Goal: Task Accomplishment & Management: Use online tool/utility

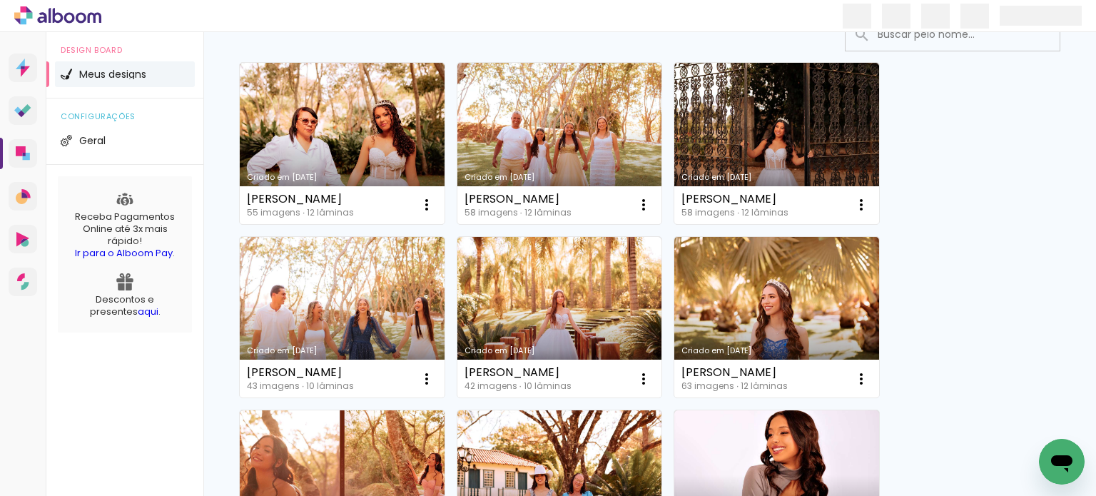
scroll to position [120, 0]
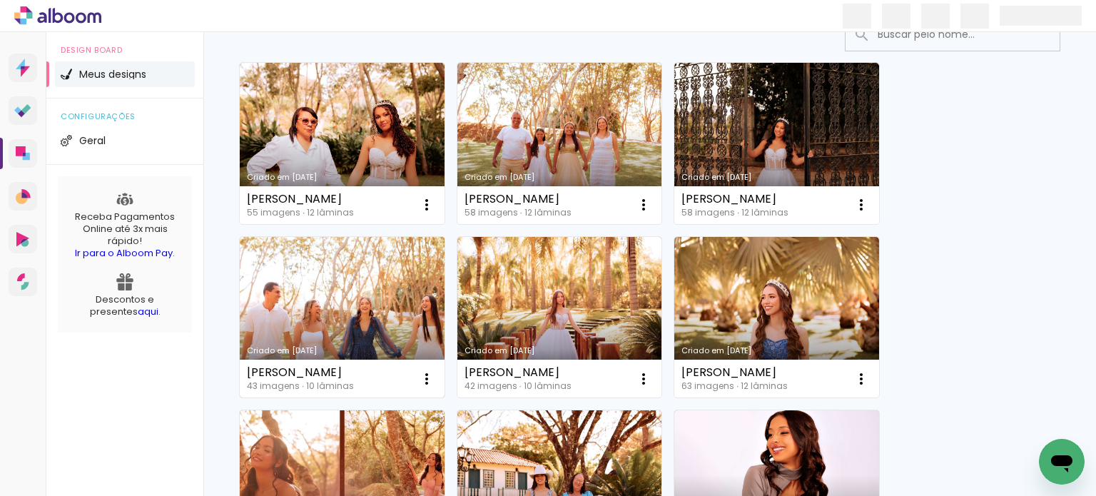
click at [325, 282] on link "Criado em [DATE]" at bounding box center [342, 317] width 205 height 161
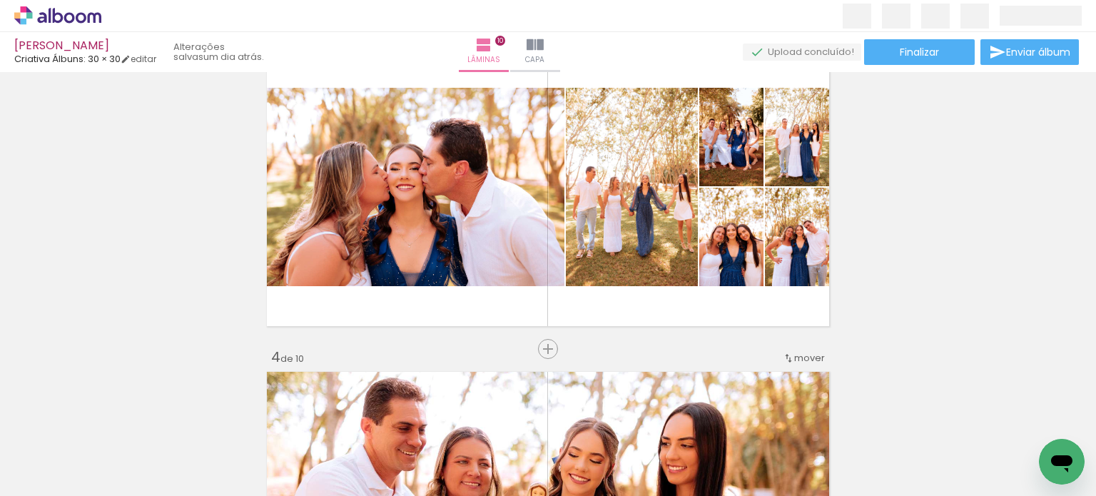
scroll to position [713, 0]
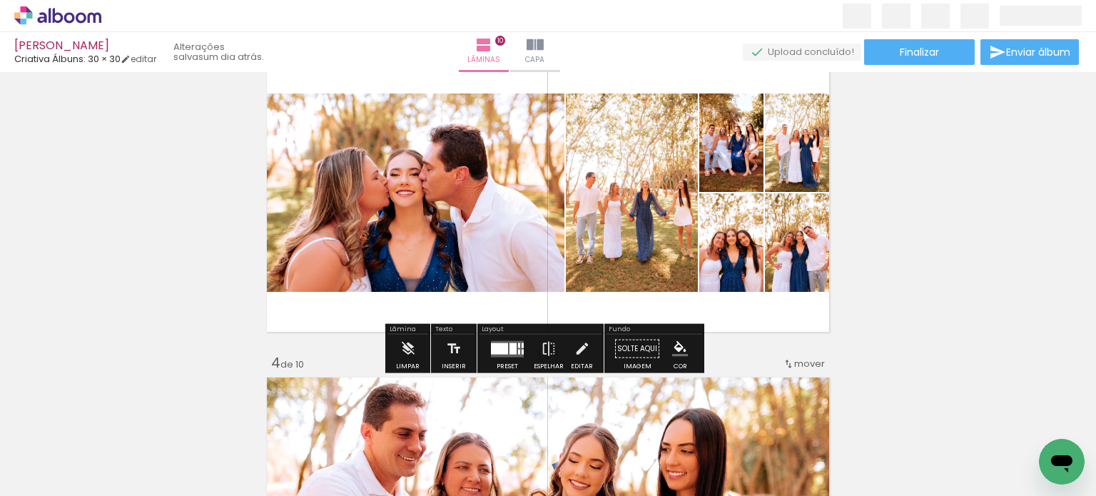
click at [510, 350] on div at bounding box center [512, 347] width 7 height 11
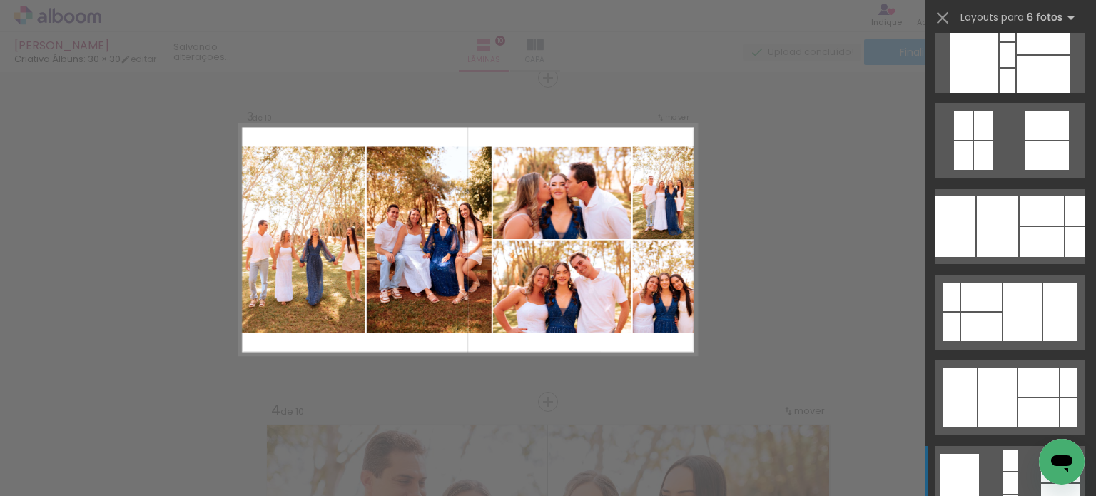
scroll to position [10812, 0]
click at [1013, 212] on quentale-layouter at bounding box center [1010, 226] width 150 height 75
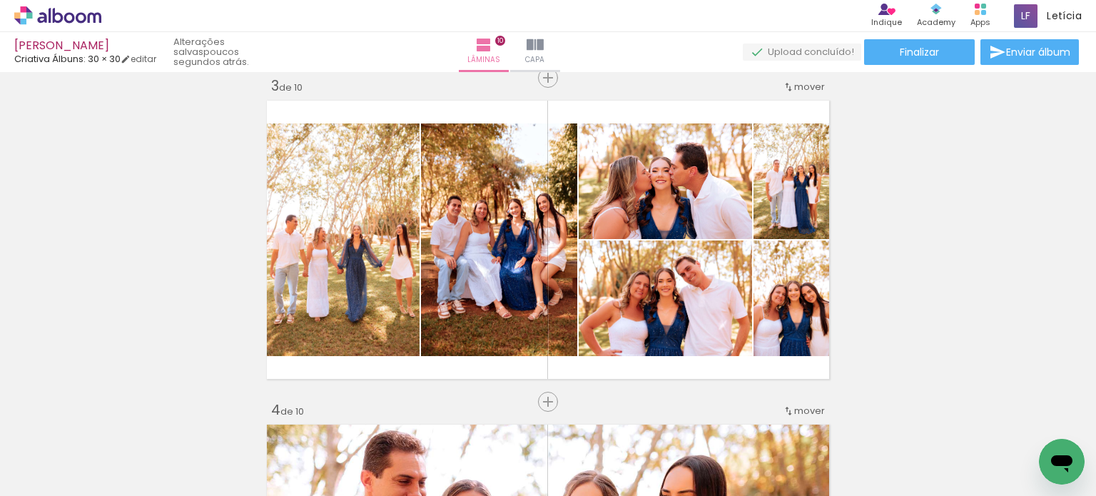
scroll to position [10812, 0]
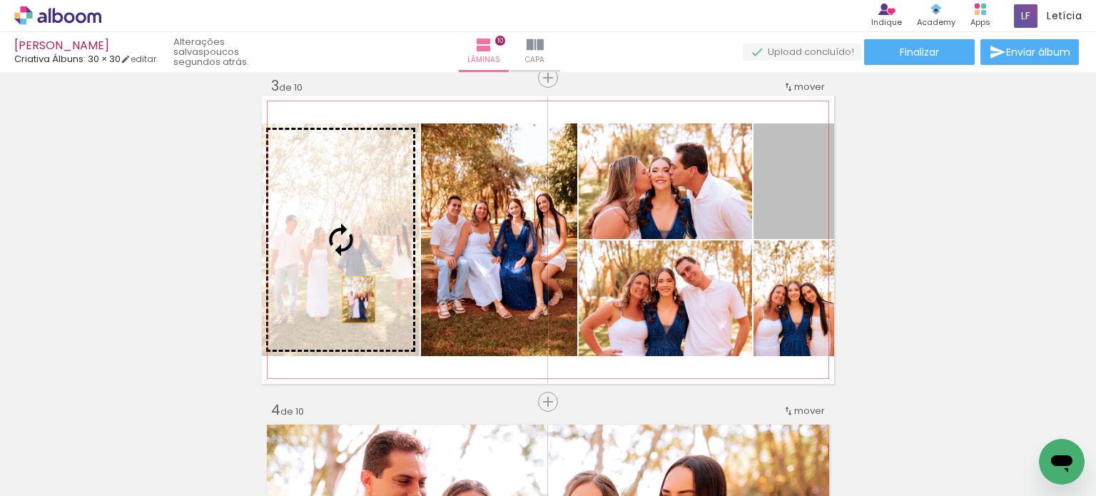
drag, startPoint x: 776, startPoint y: 208, endPoint x: 353, endPoint y: 299, distance: 432.8
click at [0, 0] on slot at bounding box center [0, 0] width 0 height 0
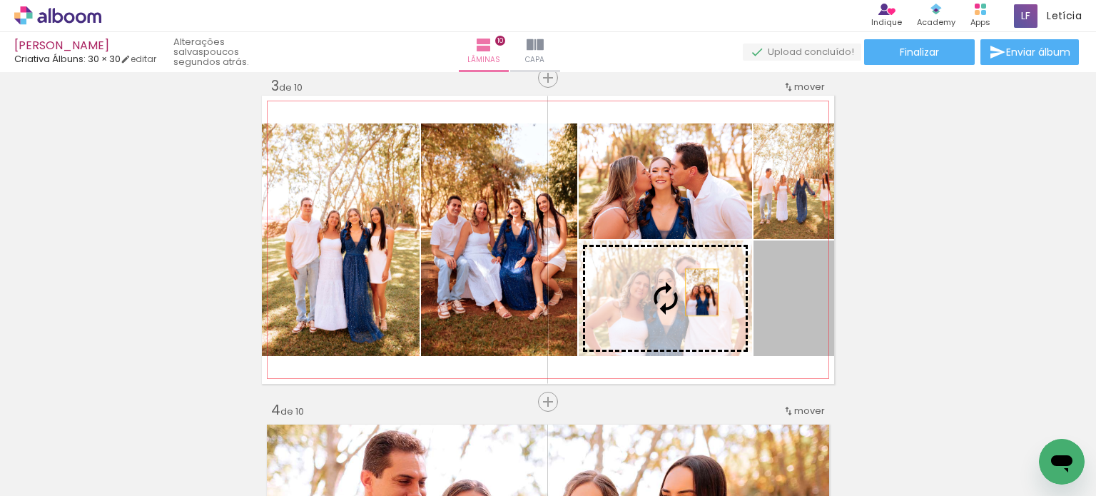
drag, startPoint x: 796, startPoint y: 323, endPoint x: 696, endPoint y: 292, distance: 104.7
click at [0, 0] on slot at bounding box center [0, 0] width 0 height 0
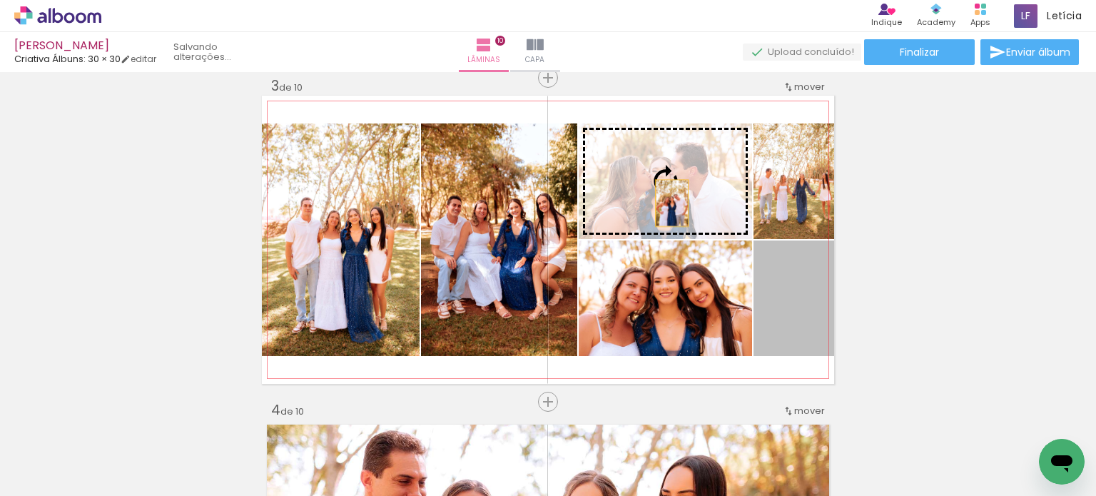
drag, startPoint x: 788, startPoint y: 333, endPoint x: 666, endPoint y: 203, distance: 178.2
click at [0, 0] on slot at bounding box center [0, 0] width 0 height 0
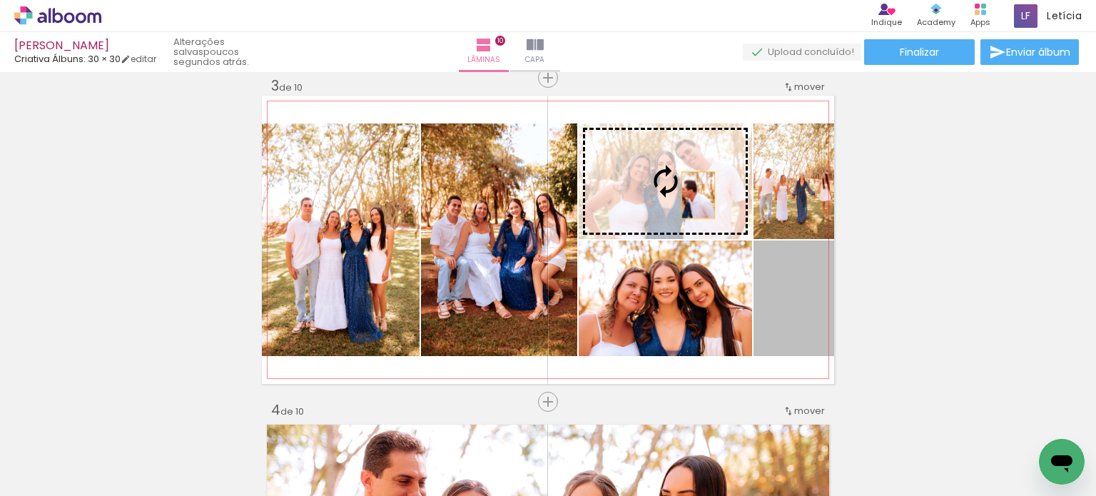
drag, startPoint x: 790, startPoint y: 333, endPoint x: 691, endPoint y: 191, distance: 173.6
click at [0, 0] on slot at bounding box center [0, 0] width 0 height 0
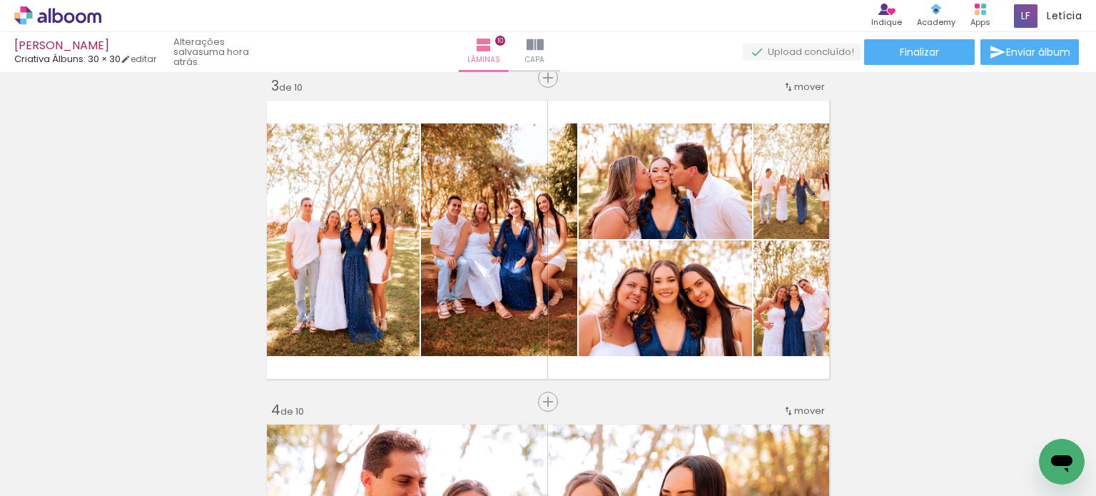
scroll to position [10812, 0]
